Goal: Answer question/provide support

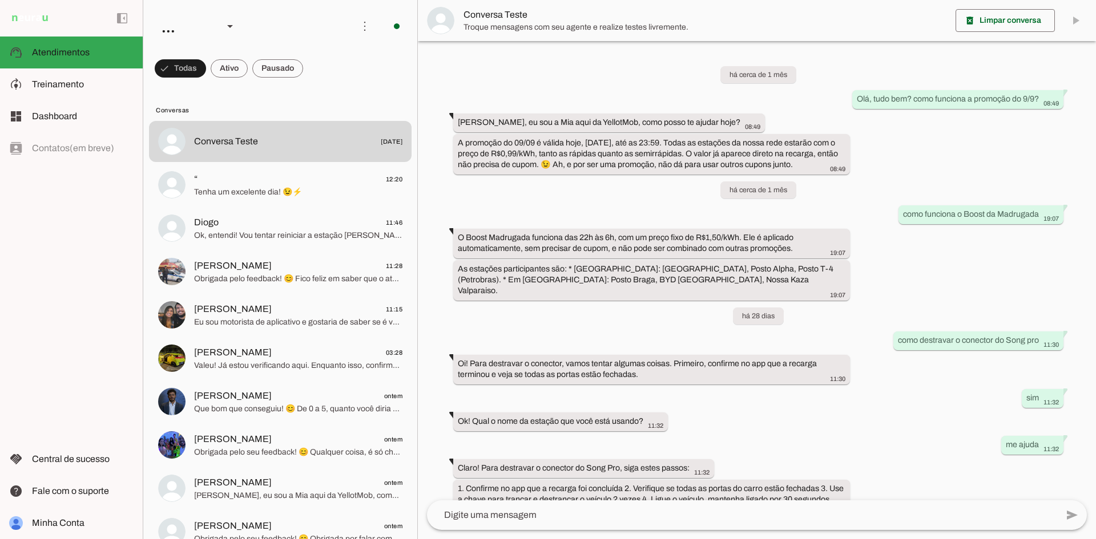
scroll to position [106, 0]
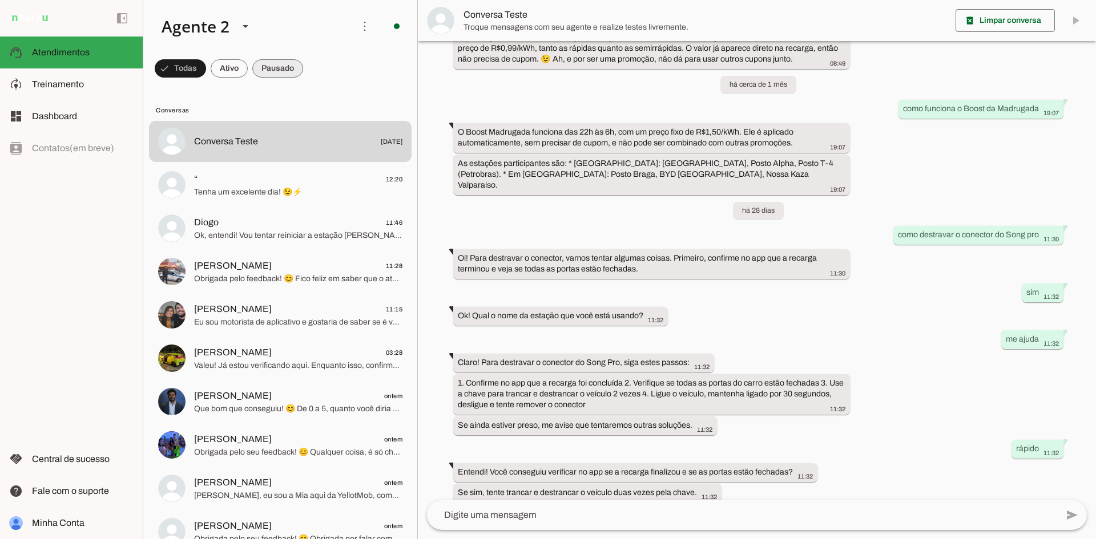
click at [279, 64] on span at bounding box center [277, 68] width 51 height 27
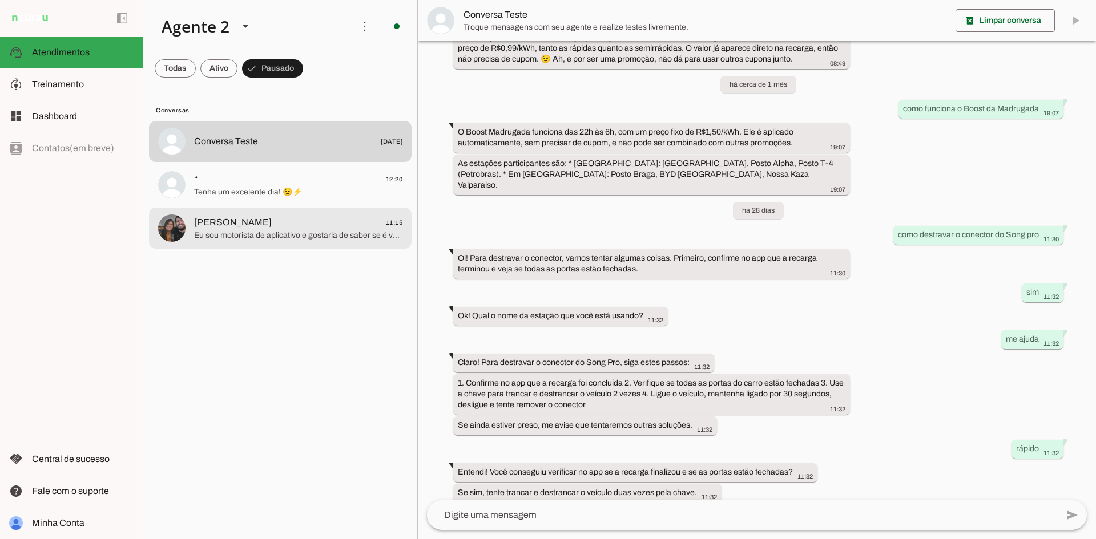
click at [304, 227] on span "[PERSON_NAME] 11:15" at bounding box center [298, 223] width 208 height 14
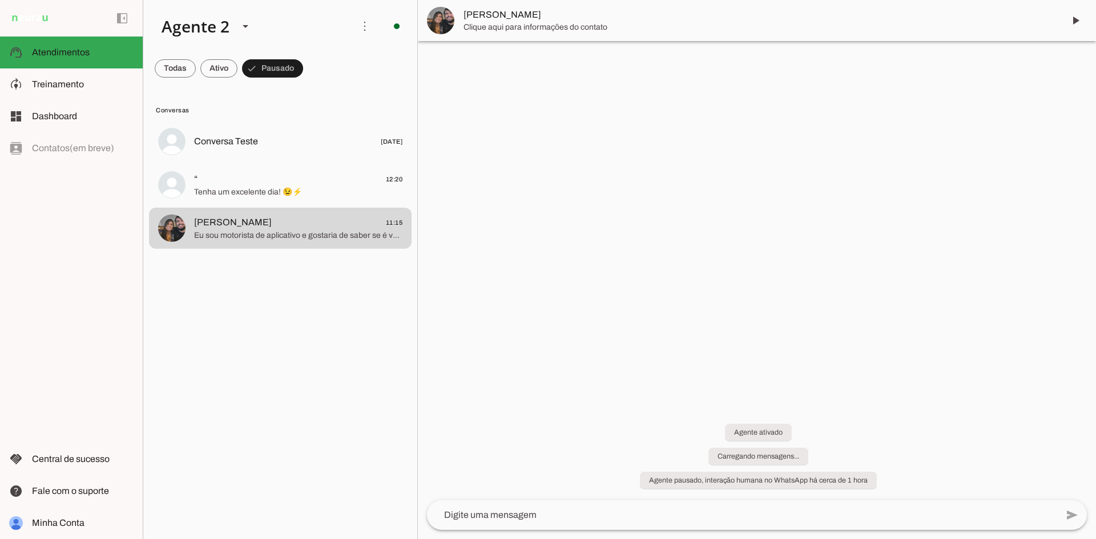
scroll to position [70, 0]
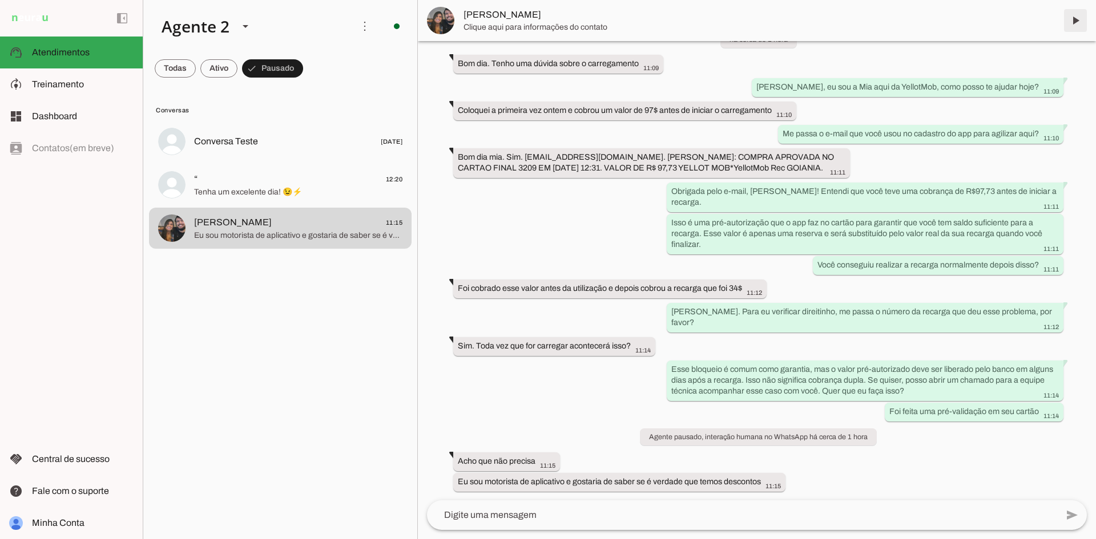
click at [1078, 18] on span at bounding box center [1075, 20] width 27 height 27
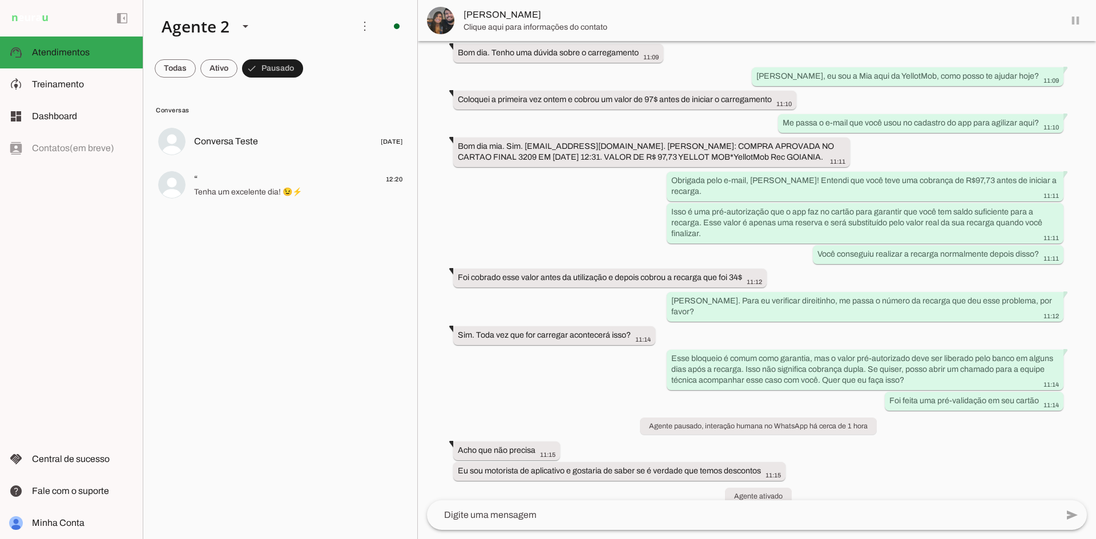
scroll to position [97, 0]
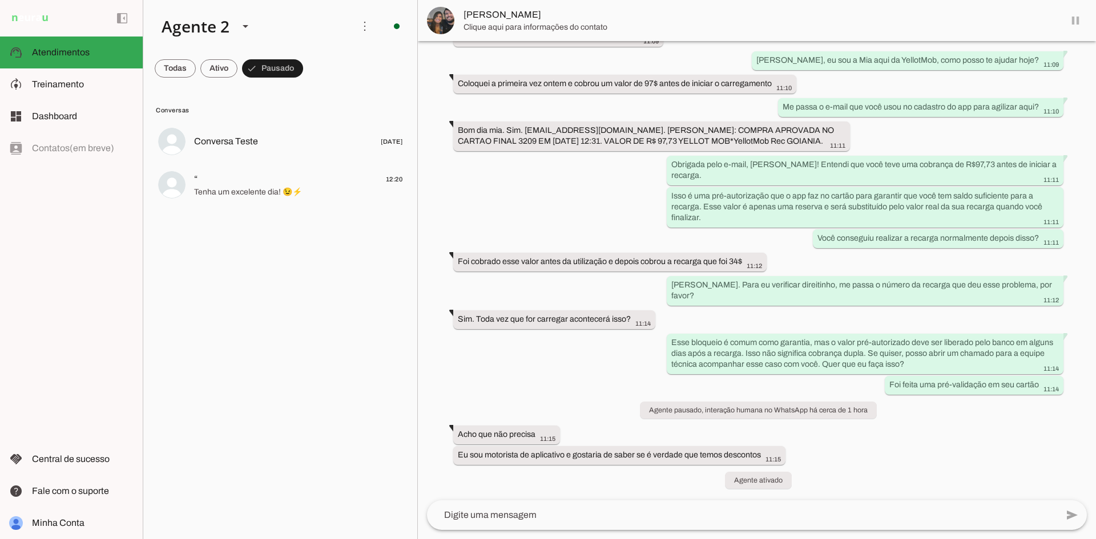
click at [263, 185] on span "“ 12:20" at bounding box center [298, 179] width 208 height 14
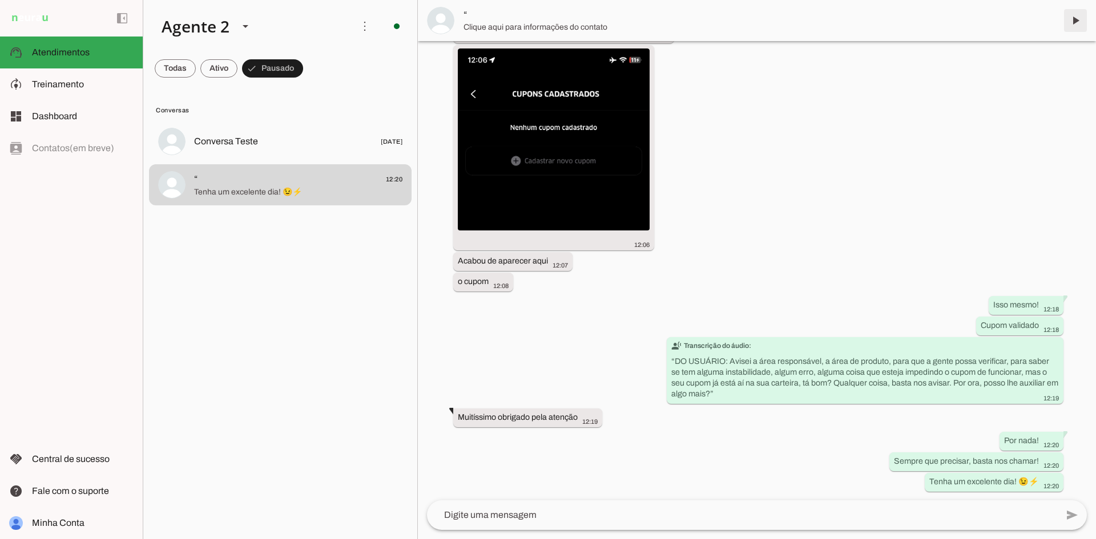
click at [1073, 22] on span at bounding box center [1075, 20] width 27 height 27
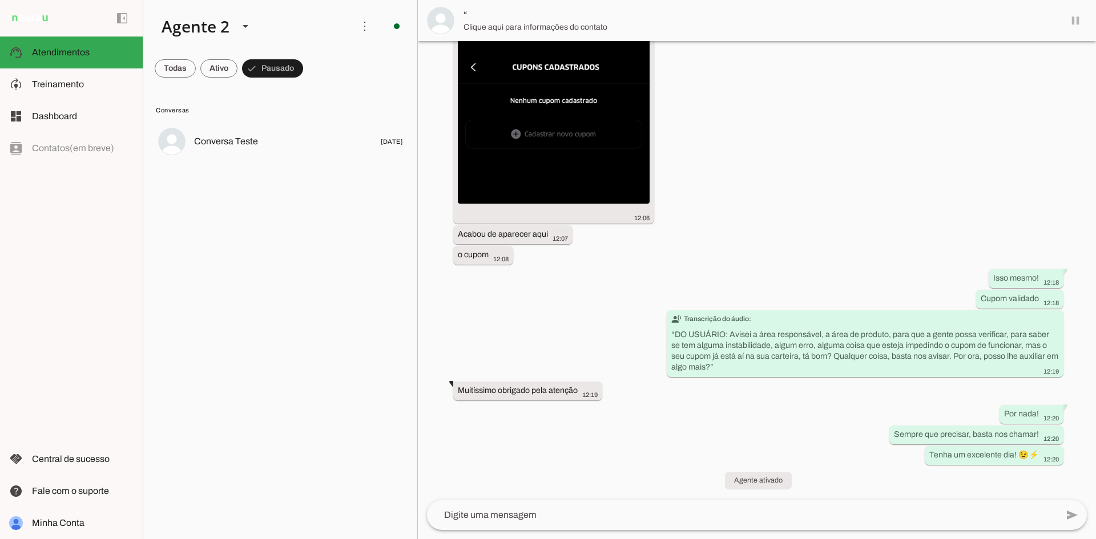
scroll to position [6738, 0]
click at [178, 69] on span at bounding box center [175, 68] width 41 height 27
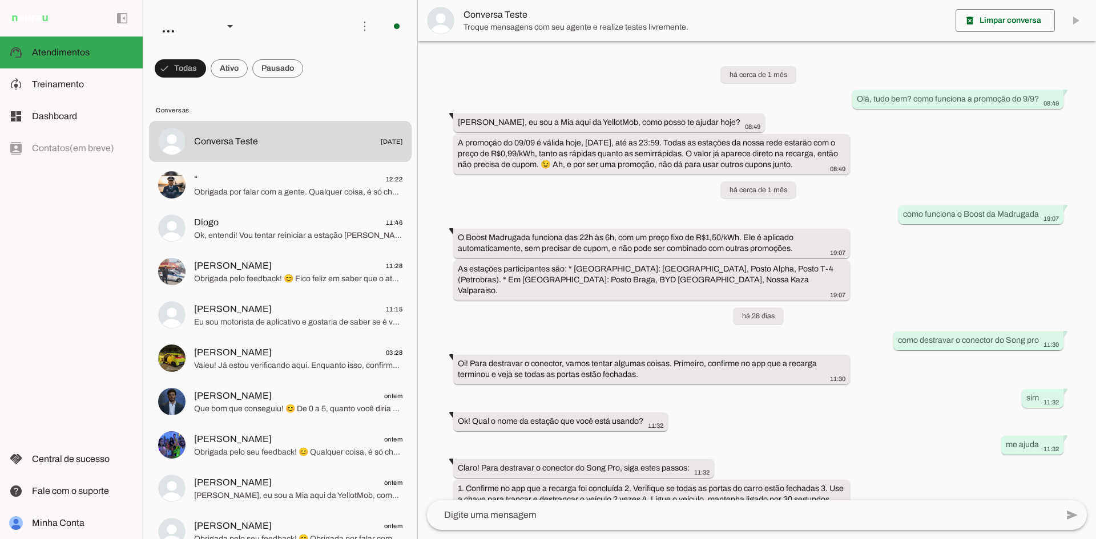
scroll to position [106, 0]
